Goal: Navigation & Orientation: Find specific page/section

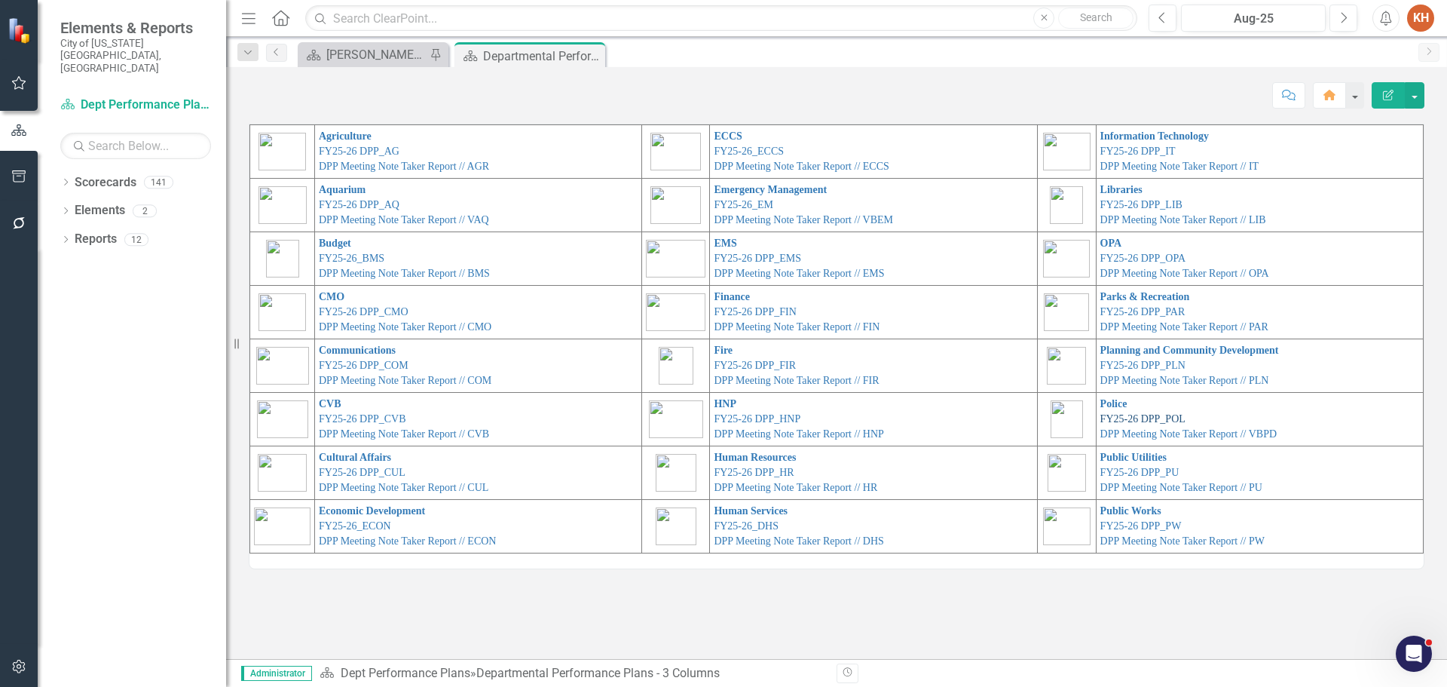
click at [1128, 420] on link "FY25-26 DPP_POL" at bounding box center [1142, 418] width 85 height 11
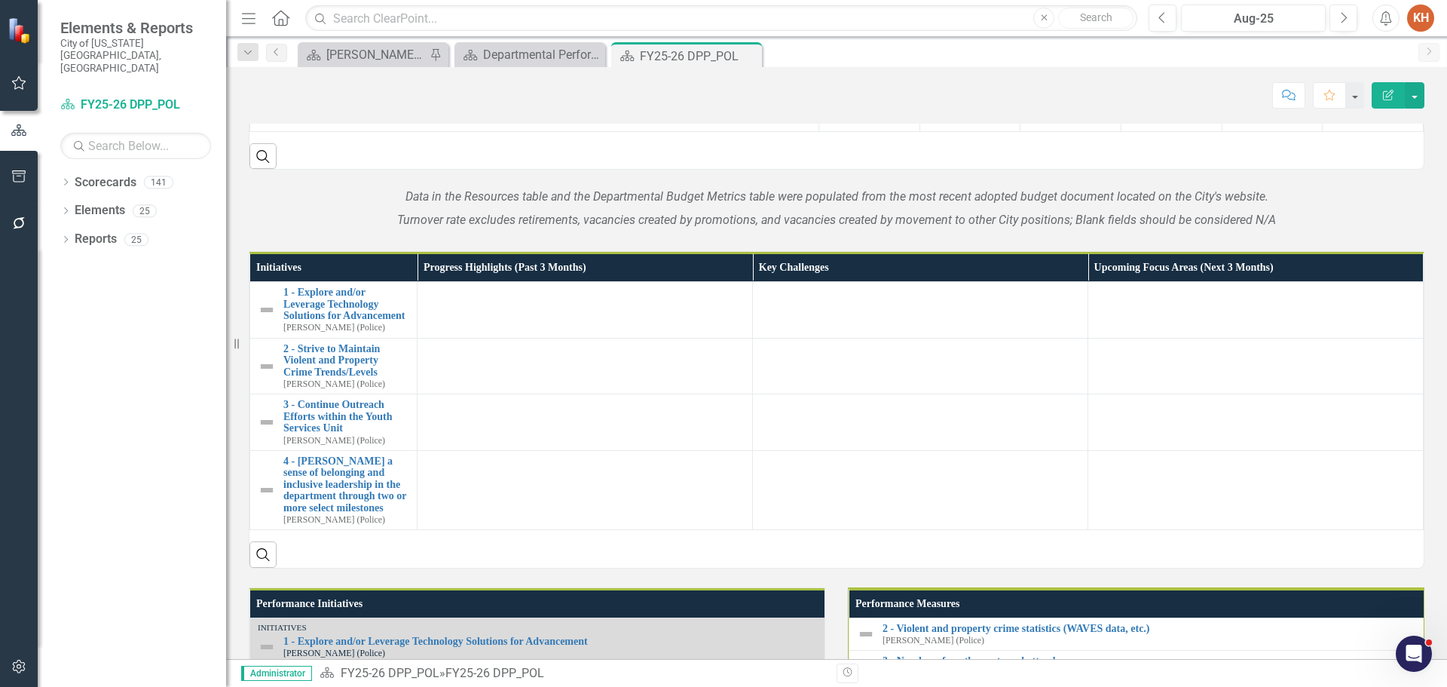
scroll to position [1122, 0]
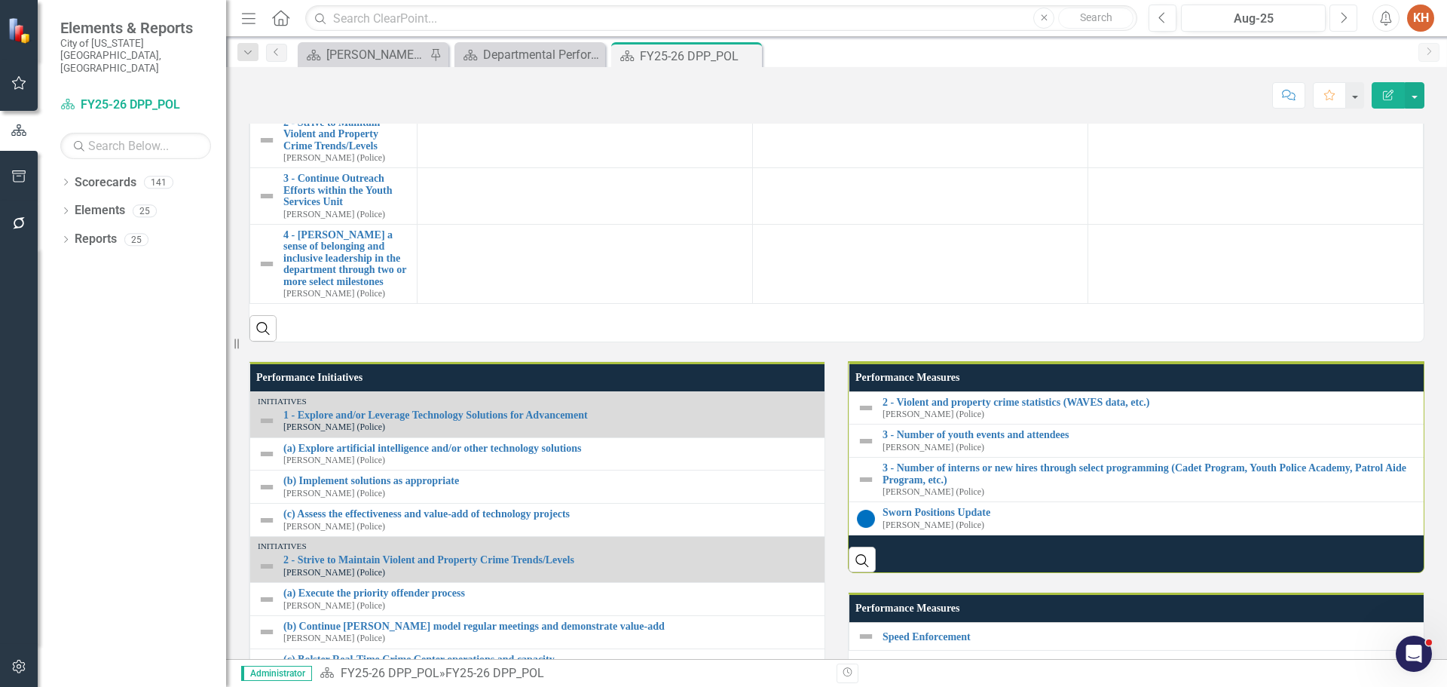
click at [1348, 14] on button "Next" at bounding box center [1344, 18] width 28 height 27
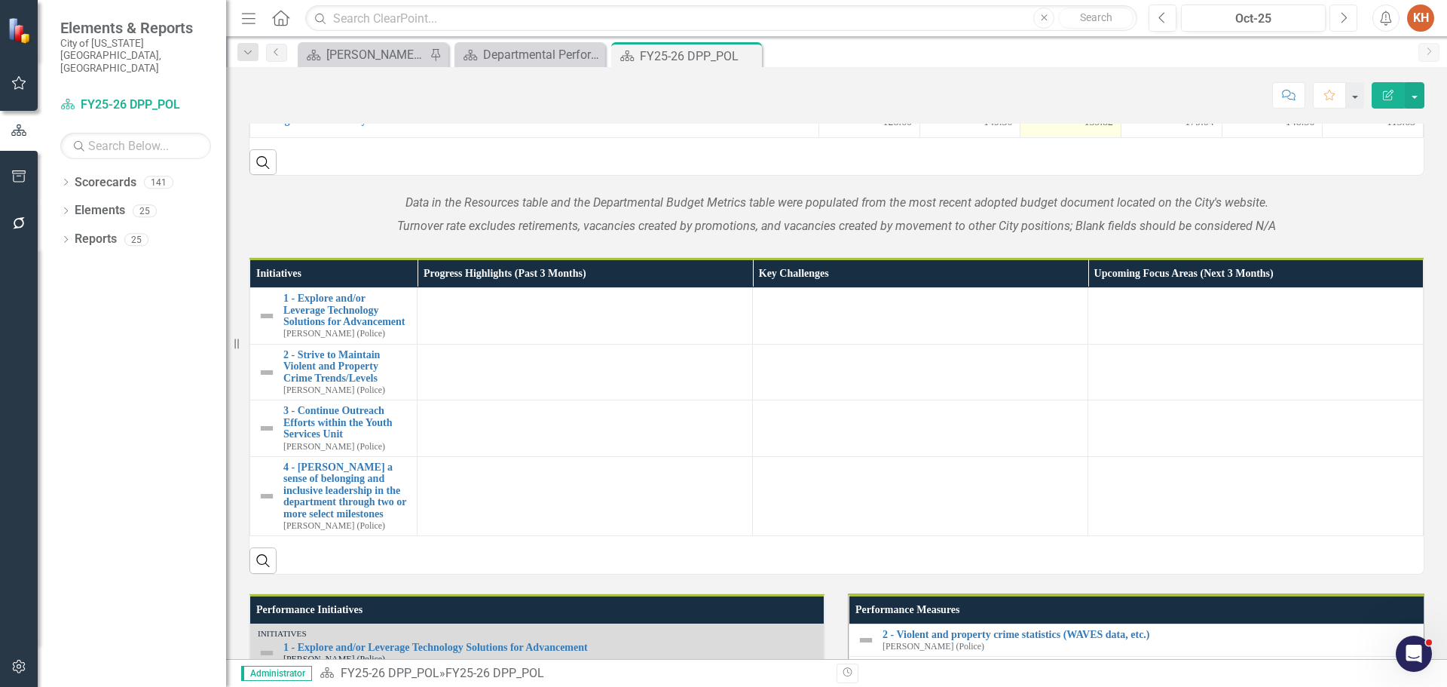
scroll to position [1040, 0]
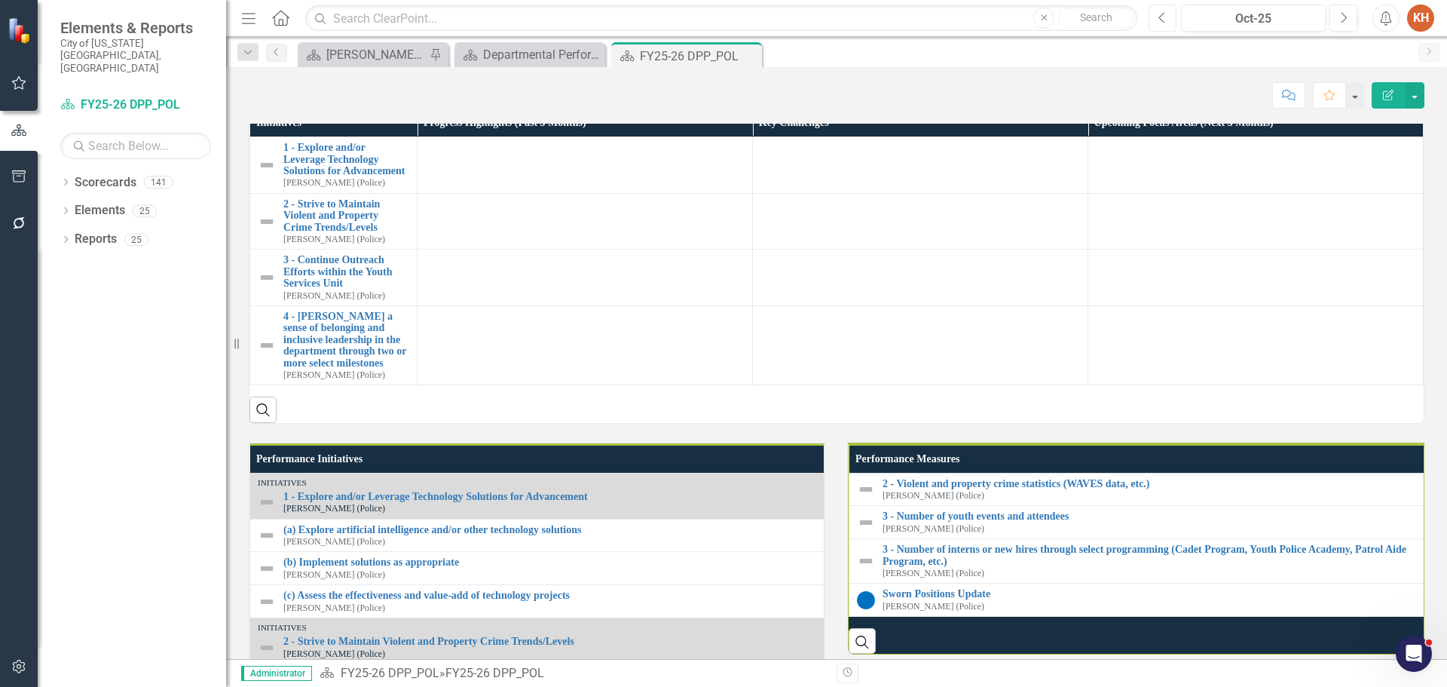
click at [1160, 11] on icon "Previous" at bounding box center [1162, 18] width 8 height 14
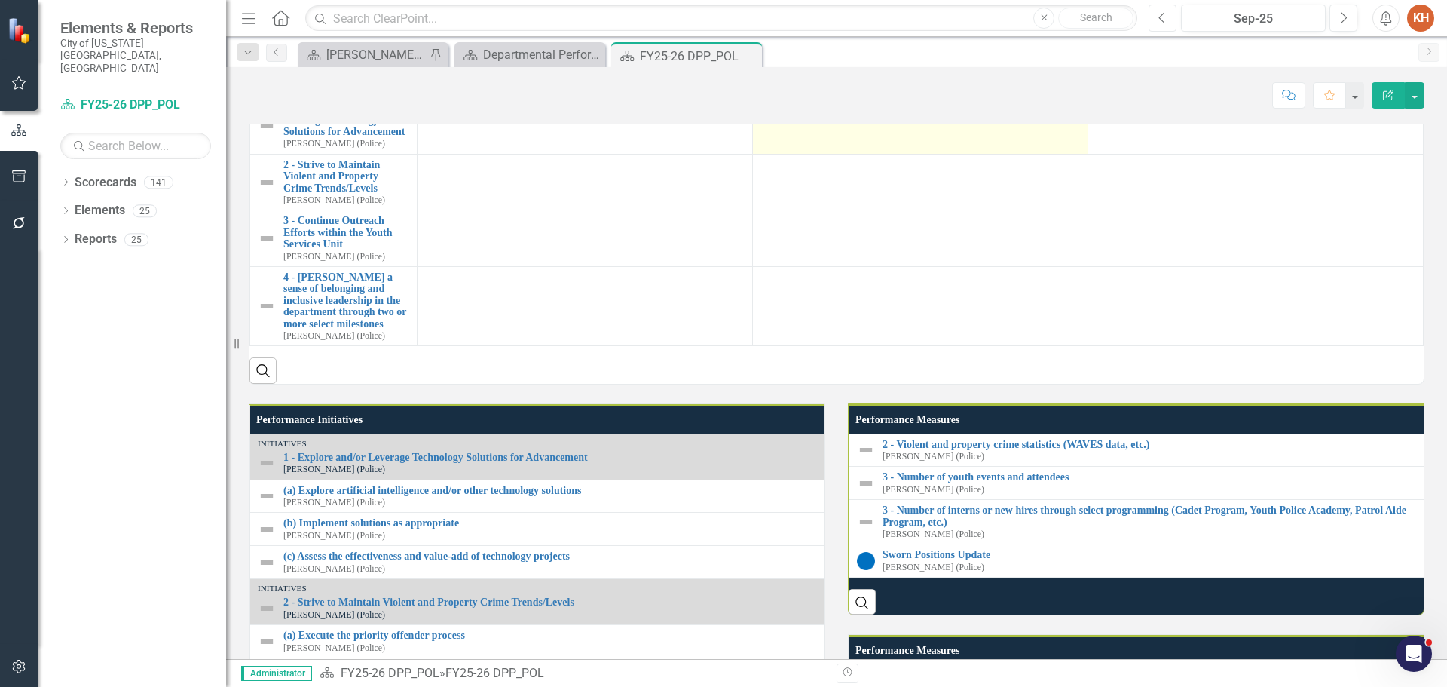
scroll to position [1230, 0]
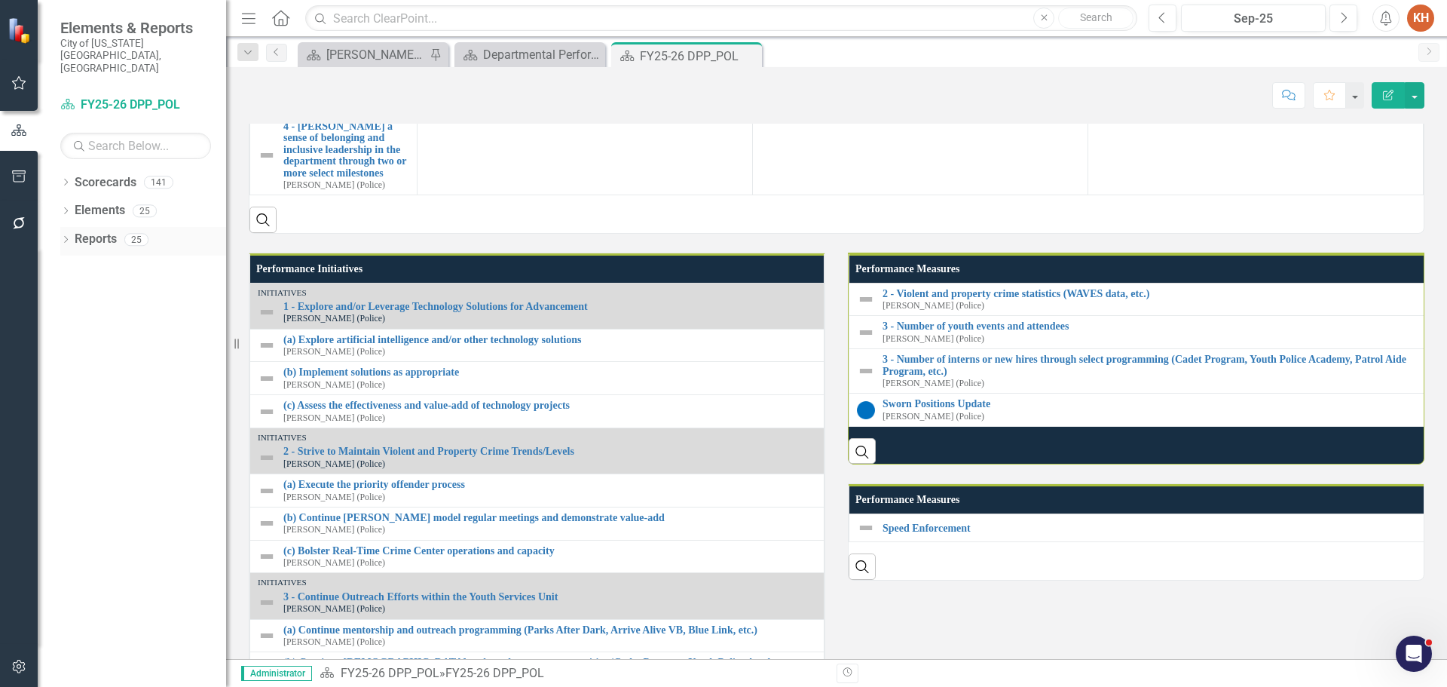
click at [92, 227] on div "Reports" at bounding box center [96, 239] width 42 height 25
click at [90, 231] on link "Reports" at bounding box center [96, 239] width 42 height 17
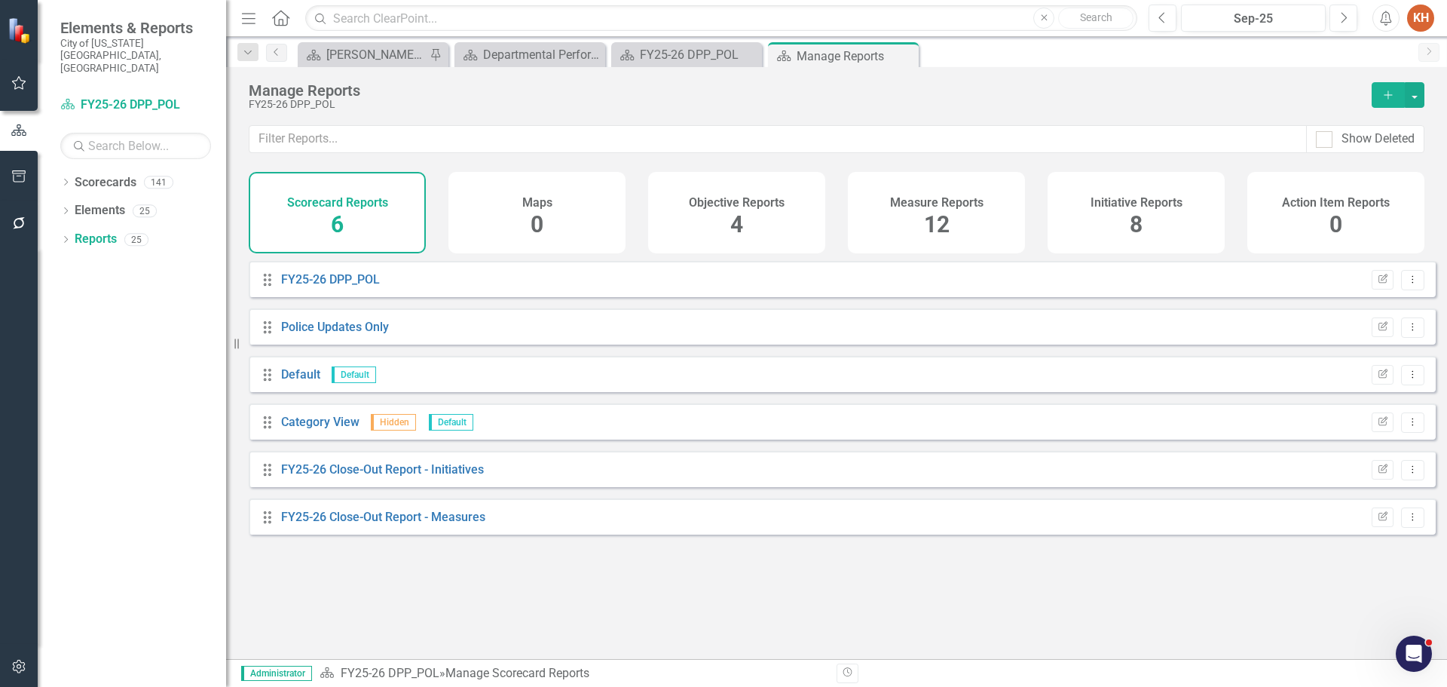
click at [1131, 215] on span "8" at bounding box center [1136, 224] width 13 height 26
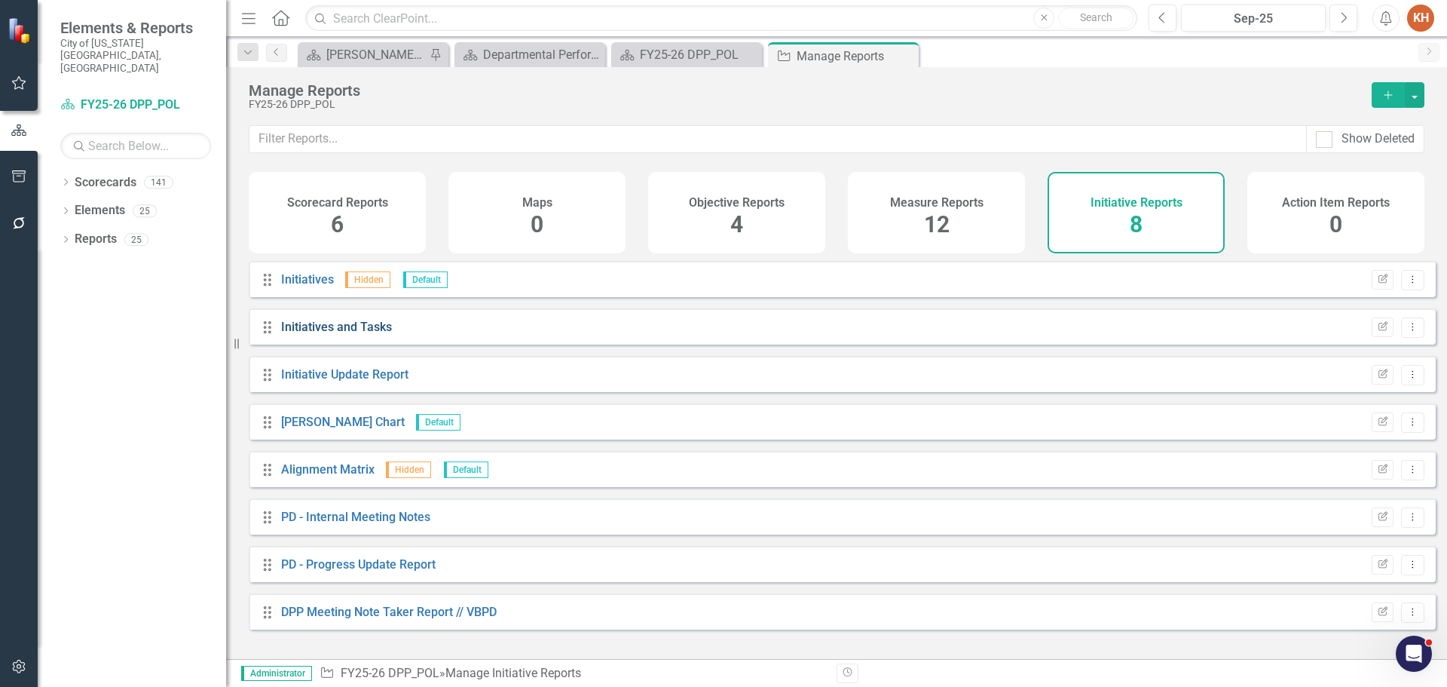
click at [372, 334] on link "Initiatives and Tasks" at bounding box center [336, 327] width 111 height 14
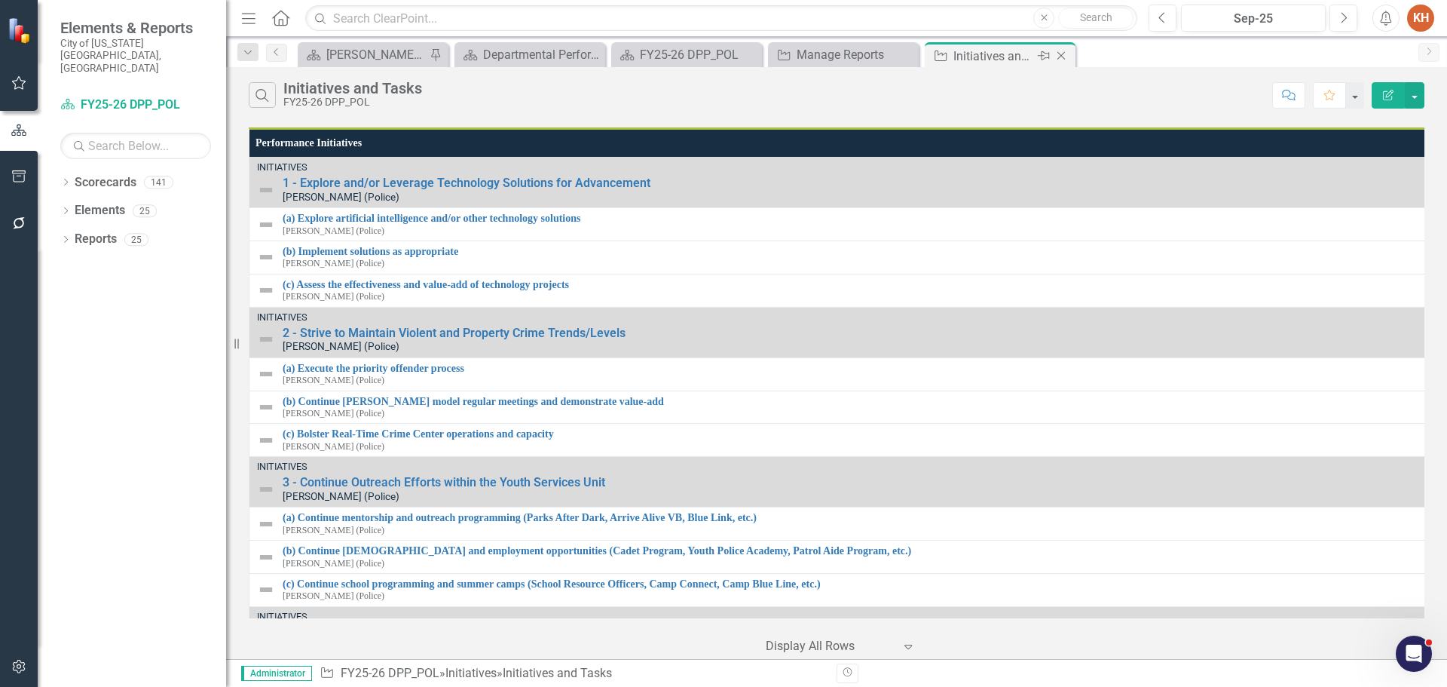
click at [1057, 57] on icon "Close" at bounding box center [1061, 56] width 15 height 12
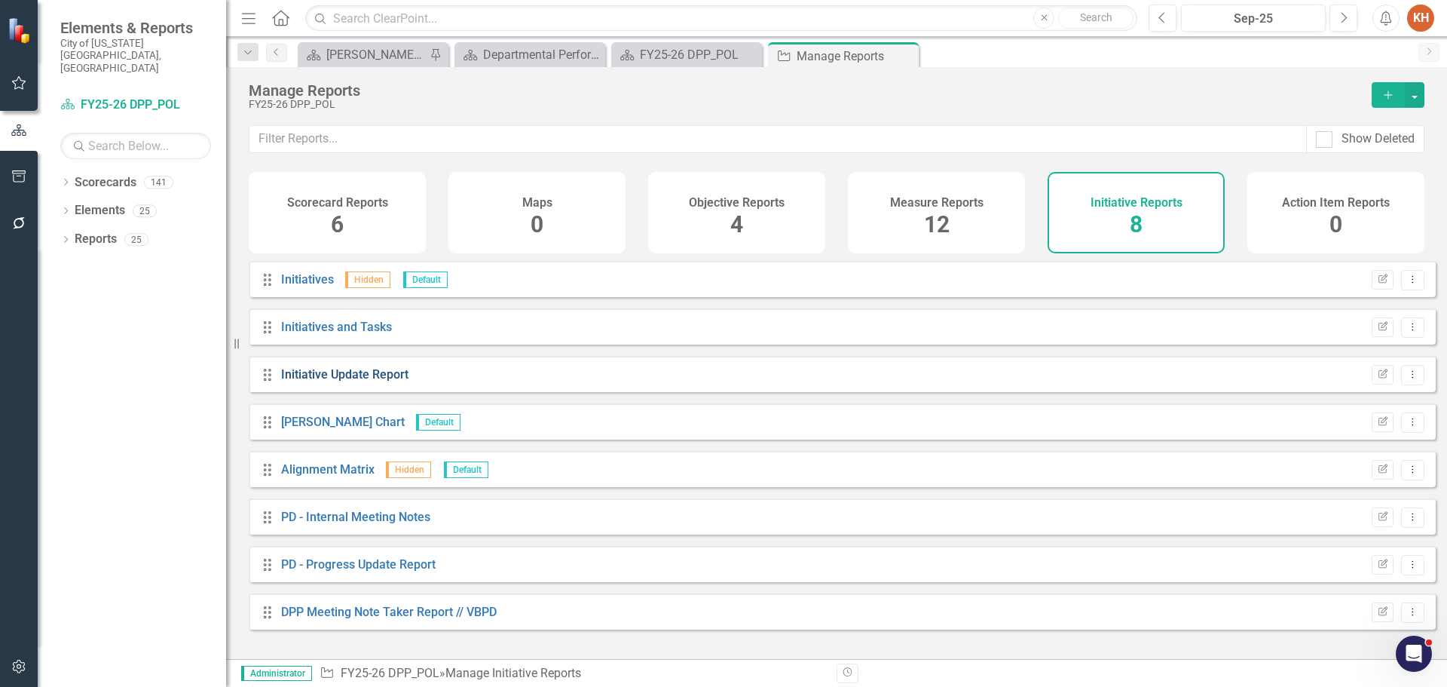
click at [360, 381] on link "Initiative Update Report" at bounding box center [344, 374] width 127 height 14
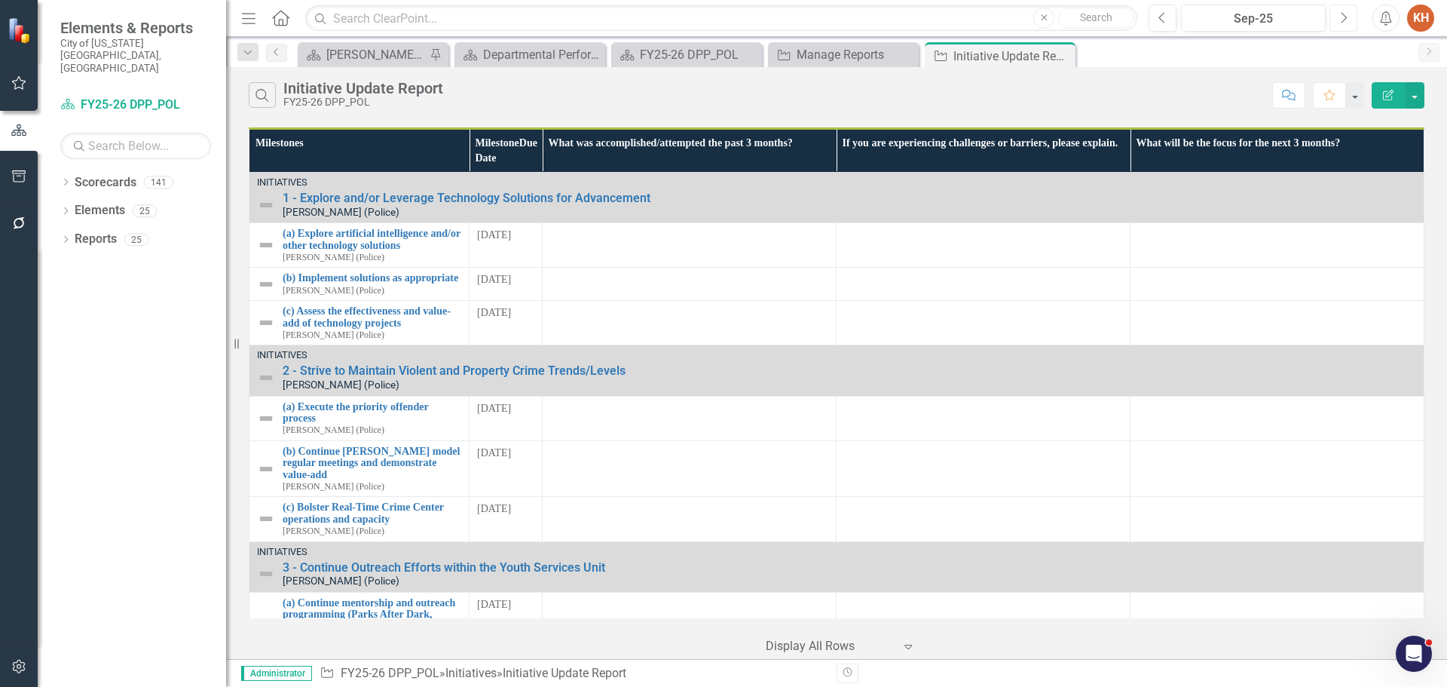
click at [1344, 22] on icon "Next" at bounding box center [1343, 18] width 8 height 14
click at [1060, 53] on icon "Close" at bounding box center [1061, 56] width 15 height 12
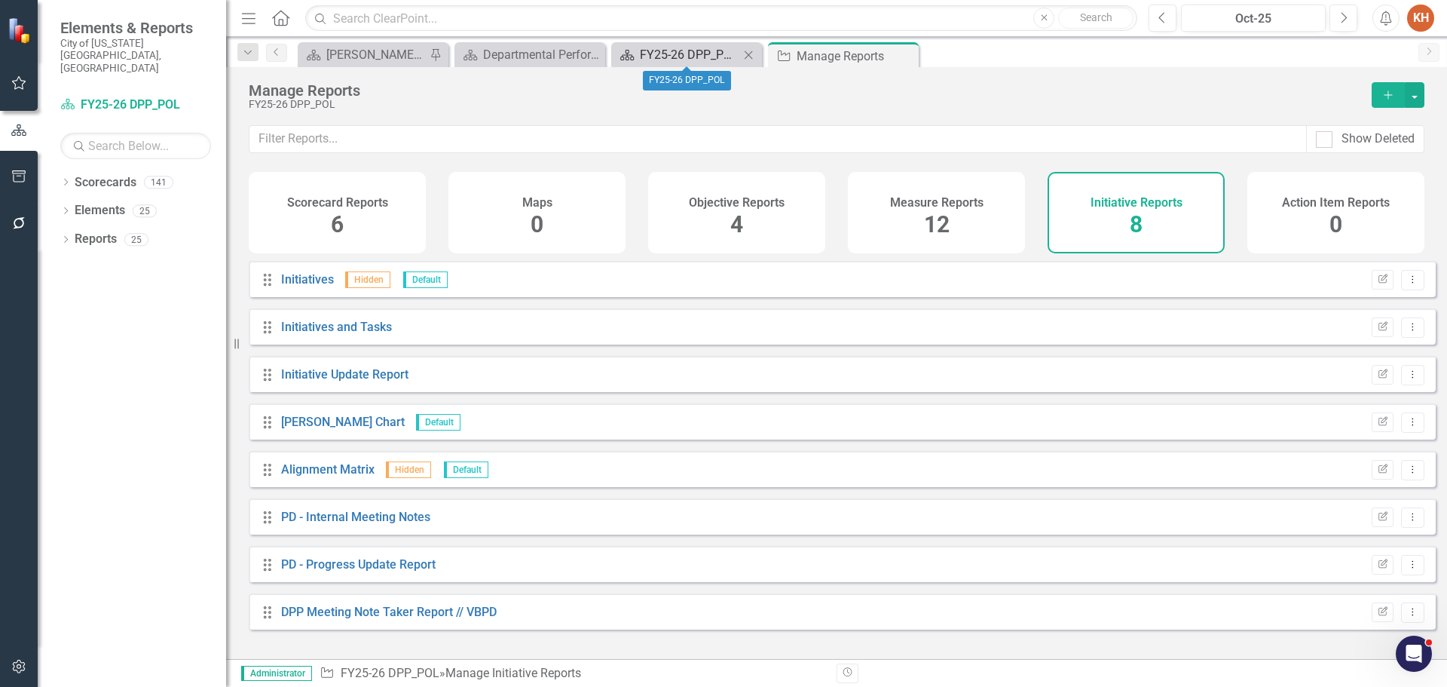
click at [679, 51] on div "FY25-26 DPP_POL" at bounding box center [689, 54] width 99 height 19
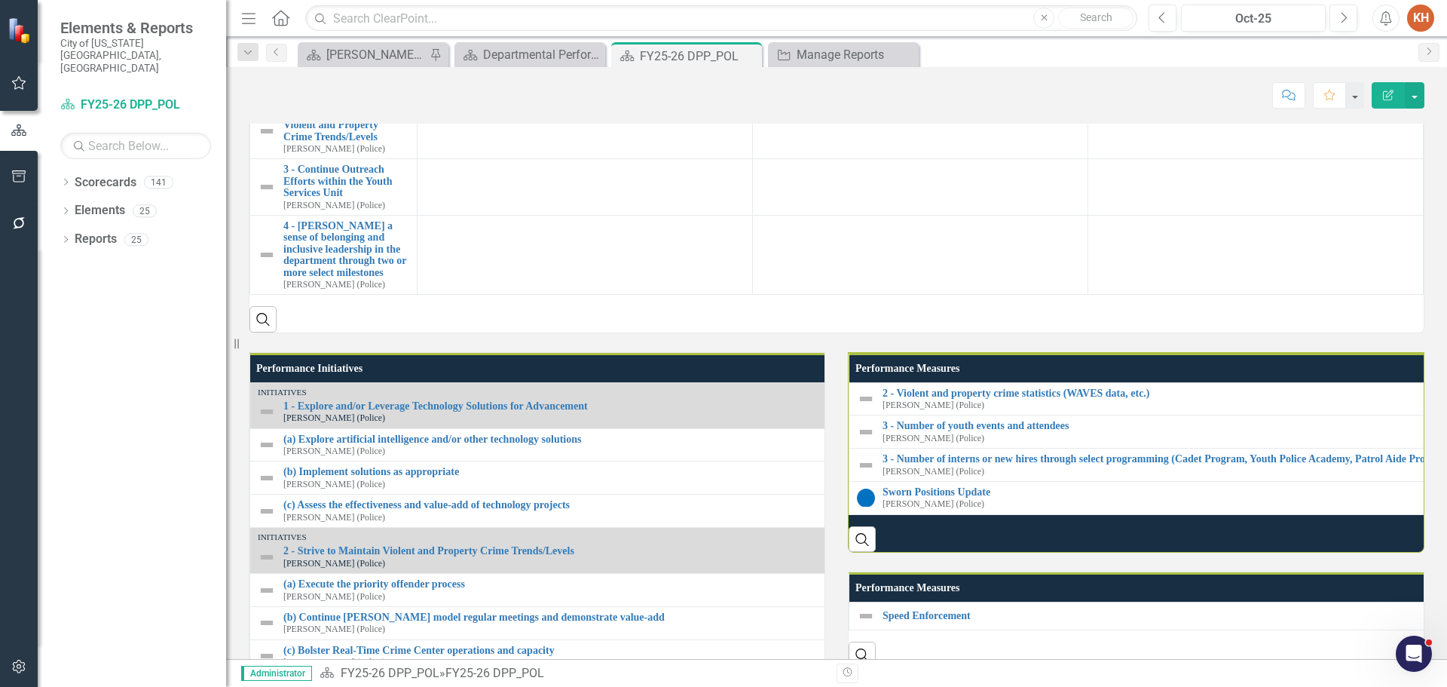
scroll to position [1206, 0]
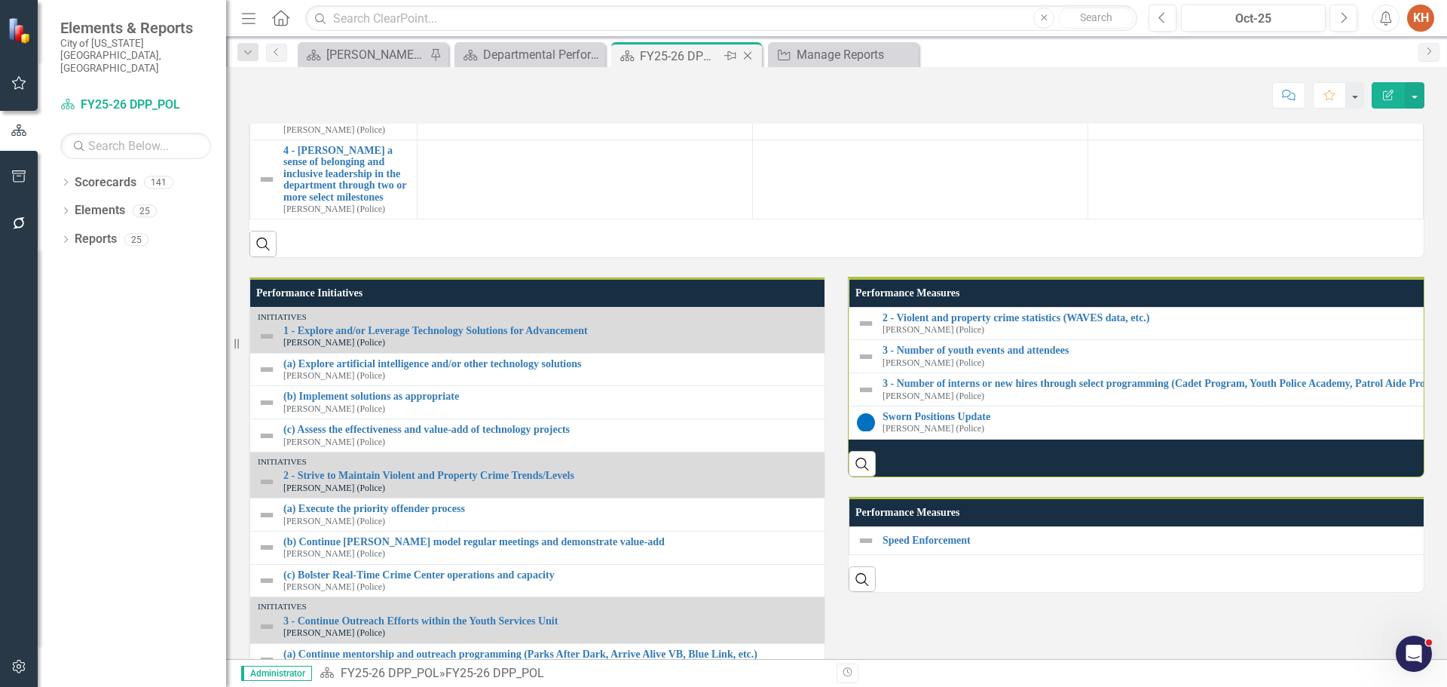
click at [751, 53] on icon "Close" at bounding box center [747, 56] width 15 height 12
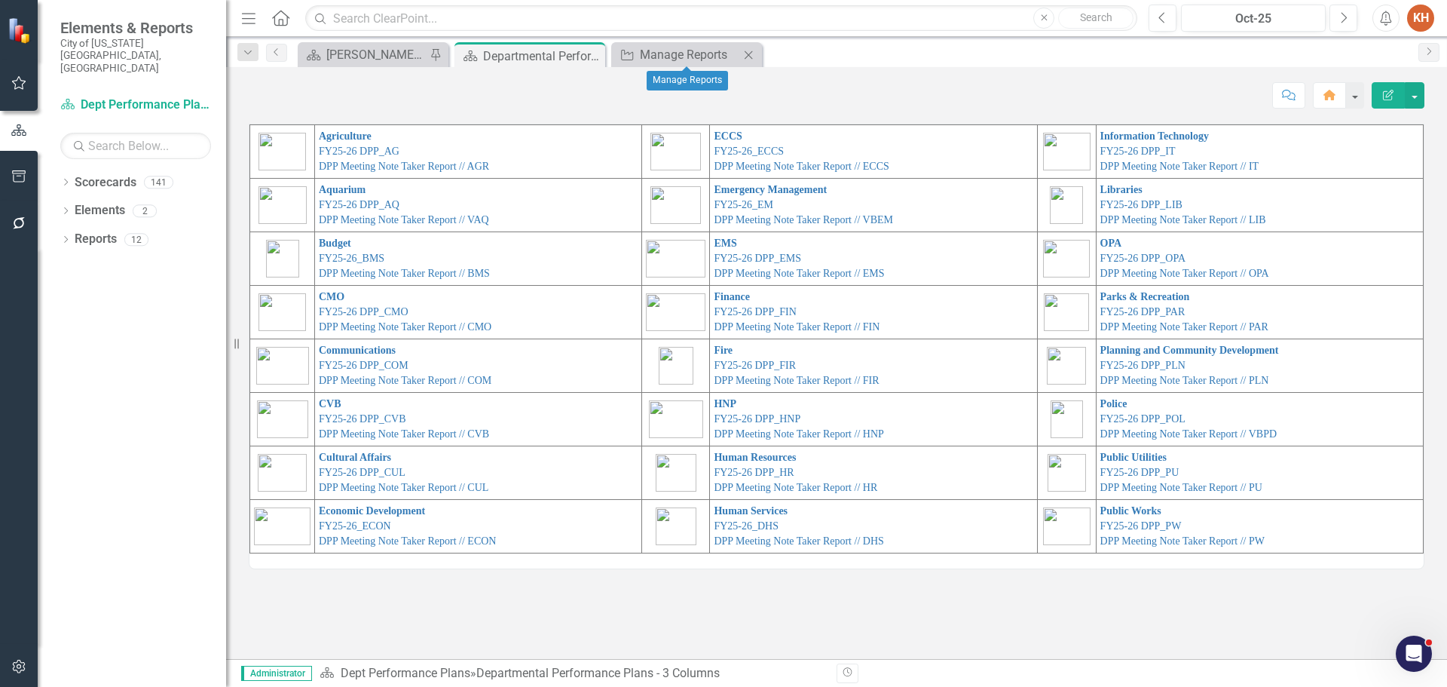
click at [752, 45] on div "Close" at bounding box center [748, 54] width 19 height 19
click at [773, 360] on link "FY25-26 DPP_FIR" at bounding box center [755, 365] width 82 height 11
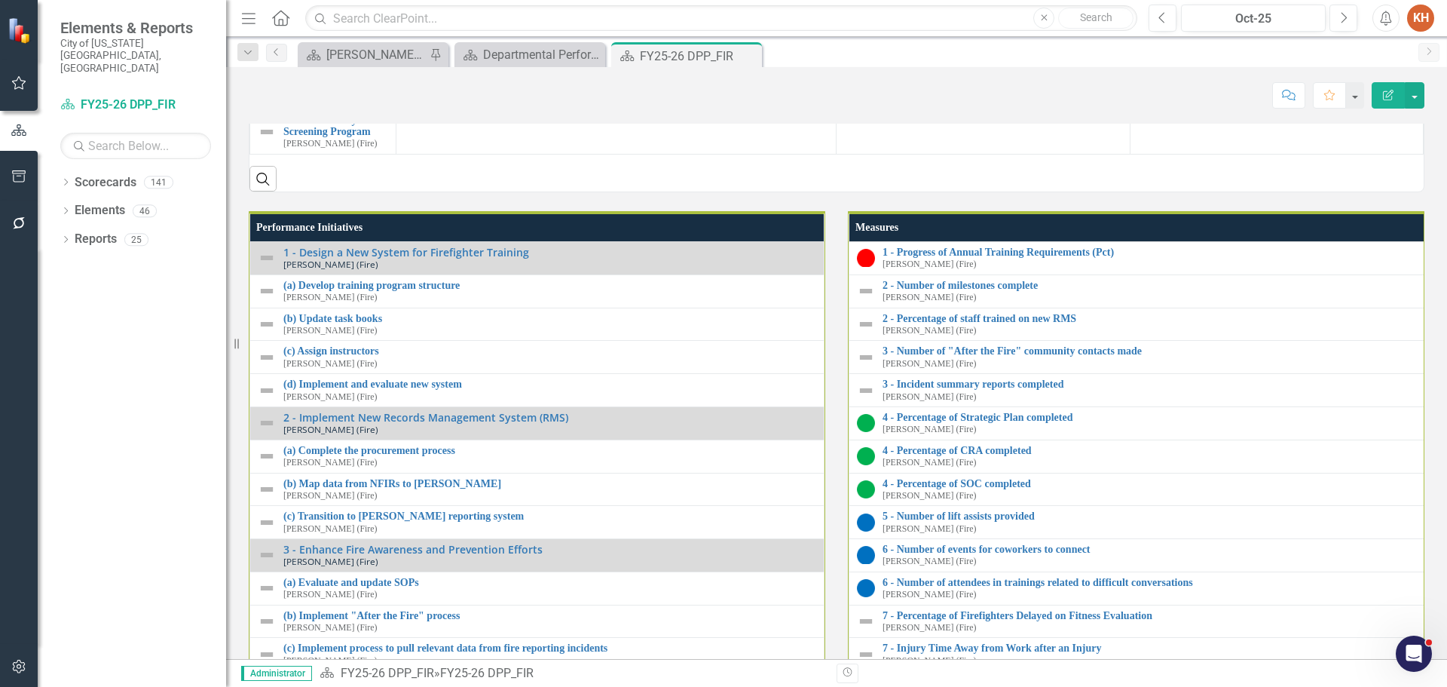
scroll to position [1507, 0]
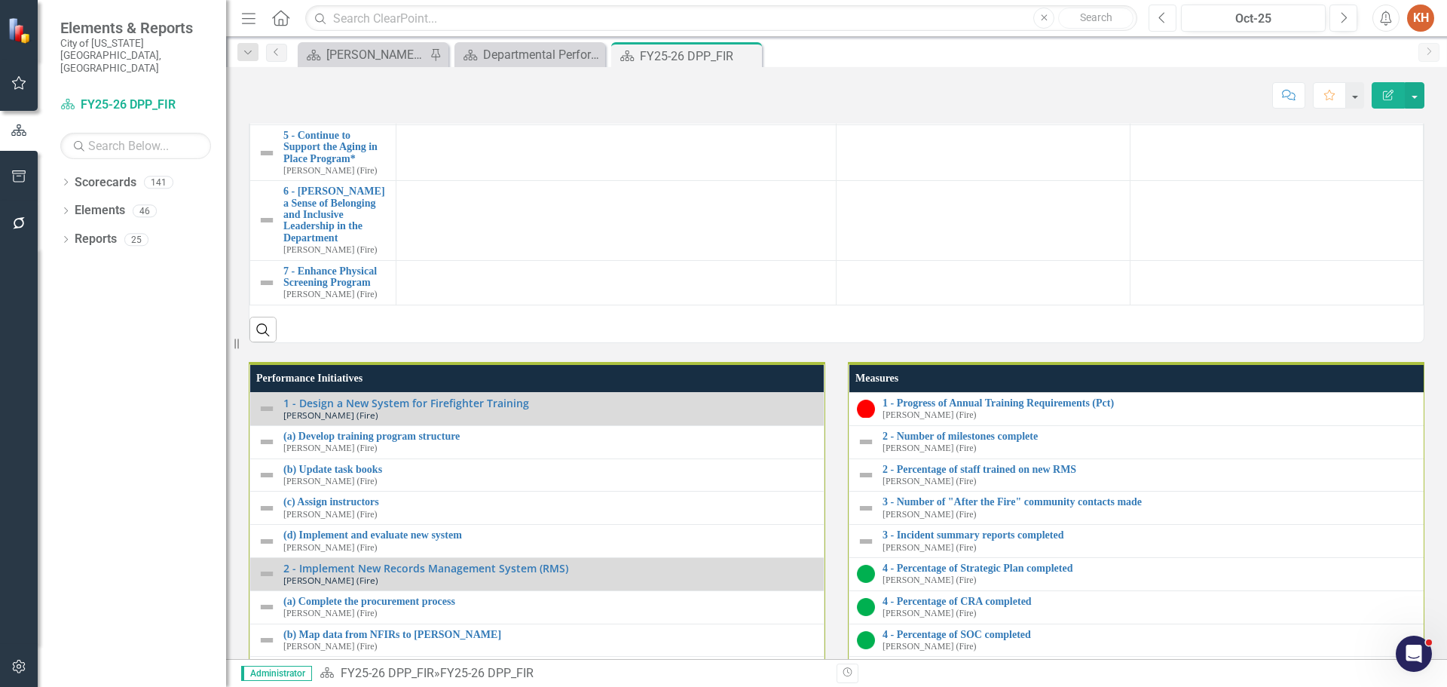
click at [1162, 14] on icon "Previous" at bounding box center [1162, 18] width 8 height 14
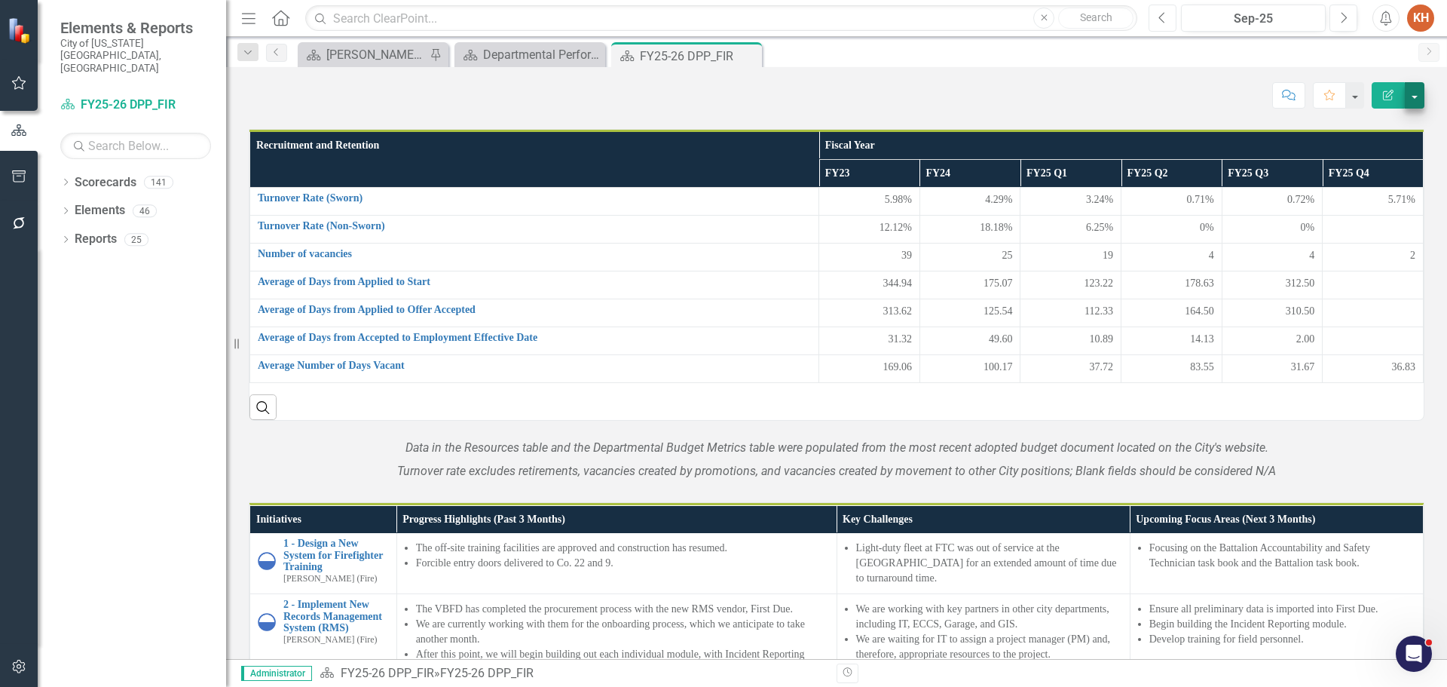
scroll to position [1476, 0]
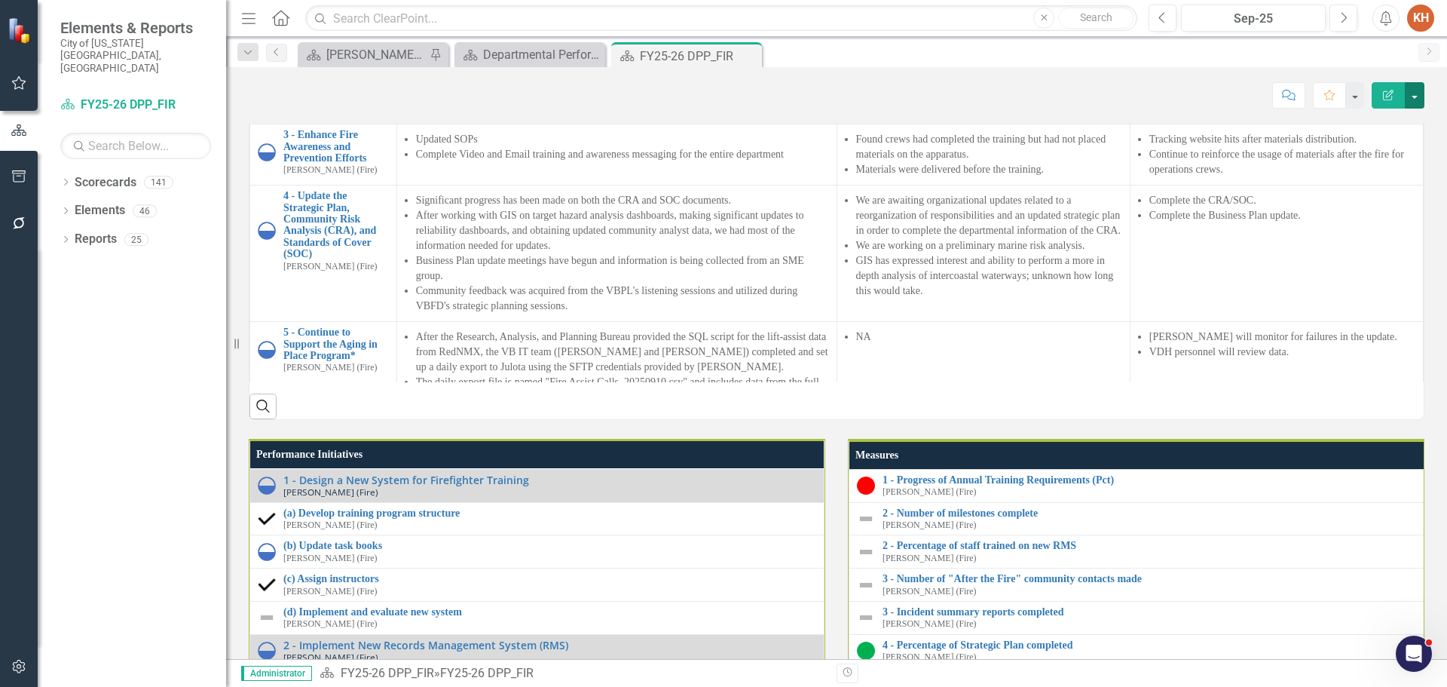
click at [1413, 93] on button "button" at bounding box center [1415, 95] width 20 height 26
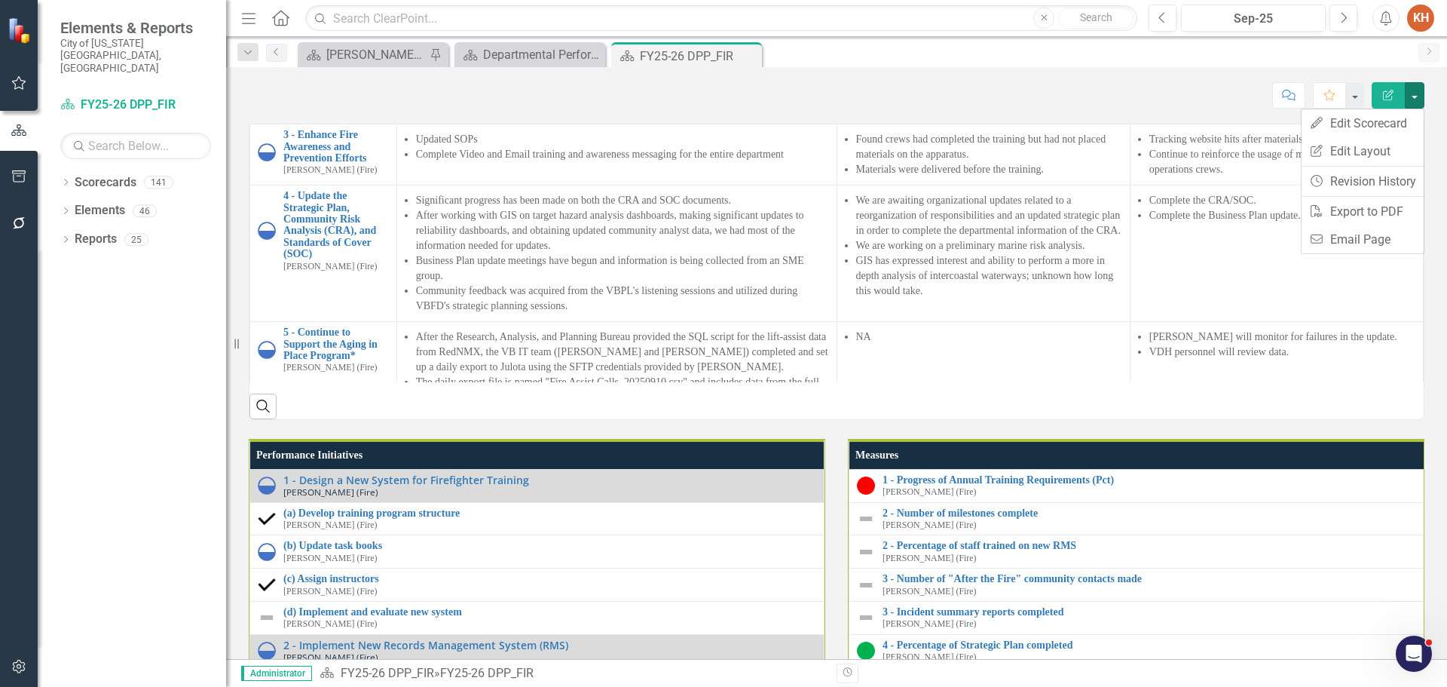
click at [1097, 95] on div "Score: N/A Sep-25 Completed Comment Favorite Edit Report" at bounding box center [837, 95] width 1176 height 26
